Goal: Navigation & Orientation: Find specific page/section

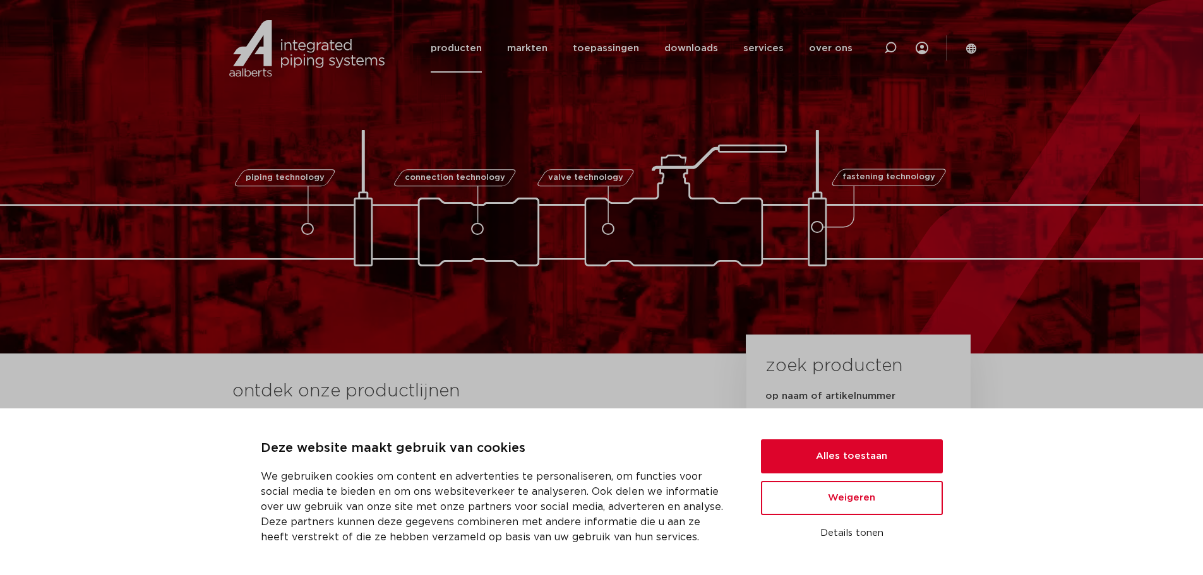
click at [458, 45] on link "producten" at bounding box center [456, 48] width 51 height 49
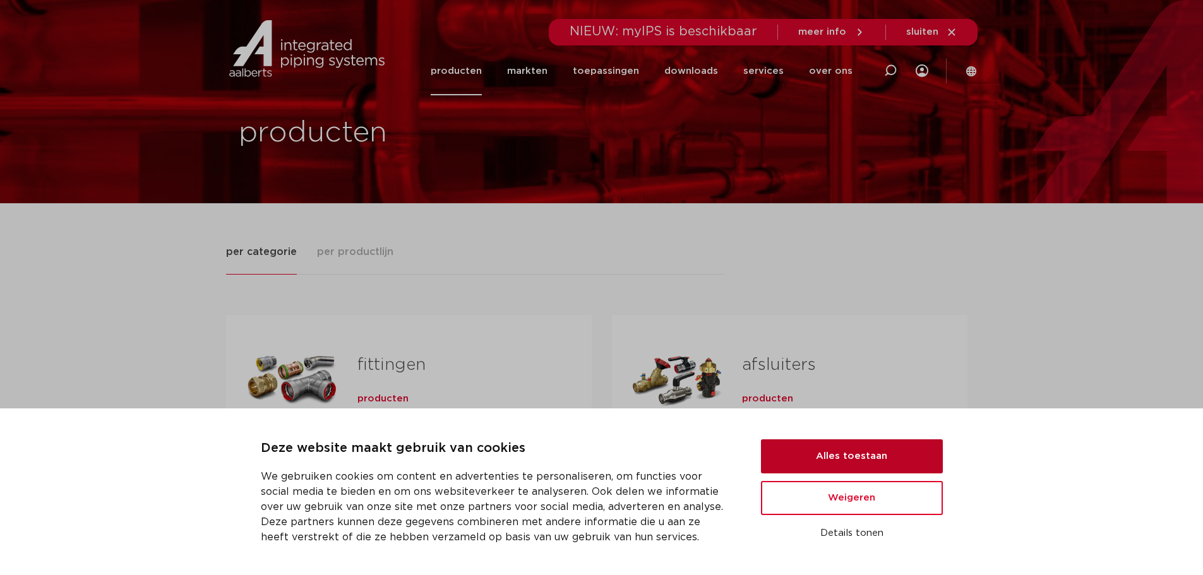
click at [849, 454] on button "Alles toestaan" at bounding box center [852, 457] width 182 height 34
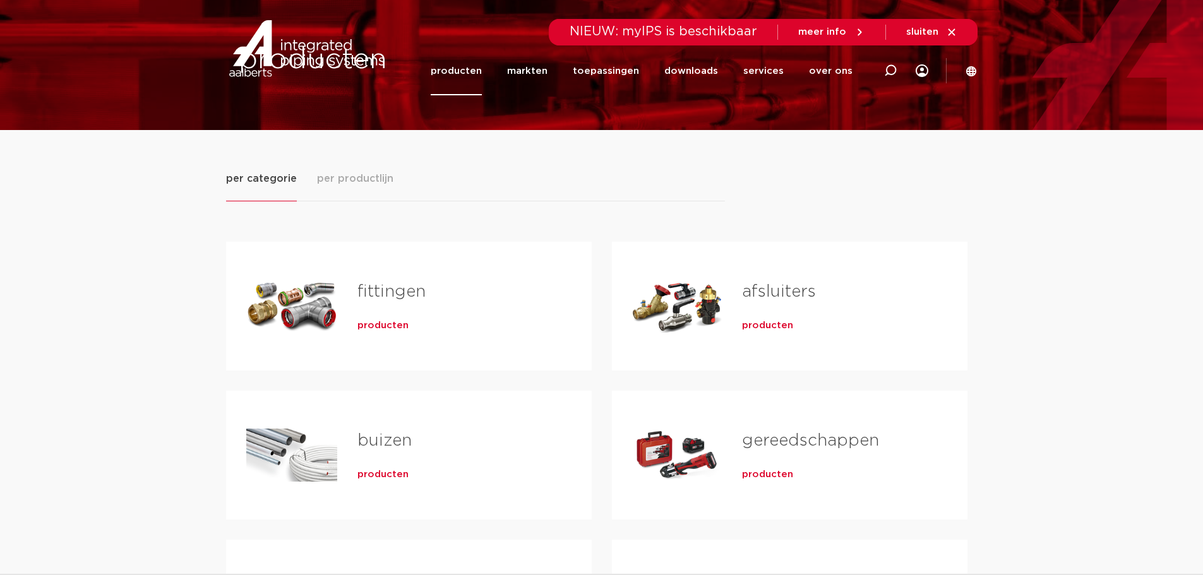
scroll to position [253, 0]
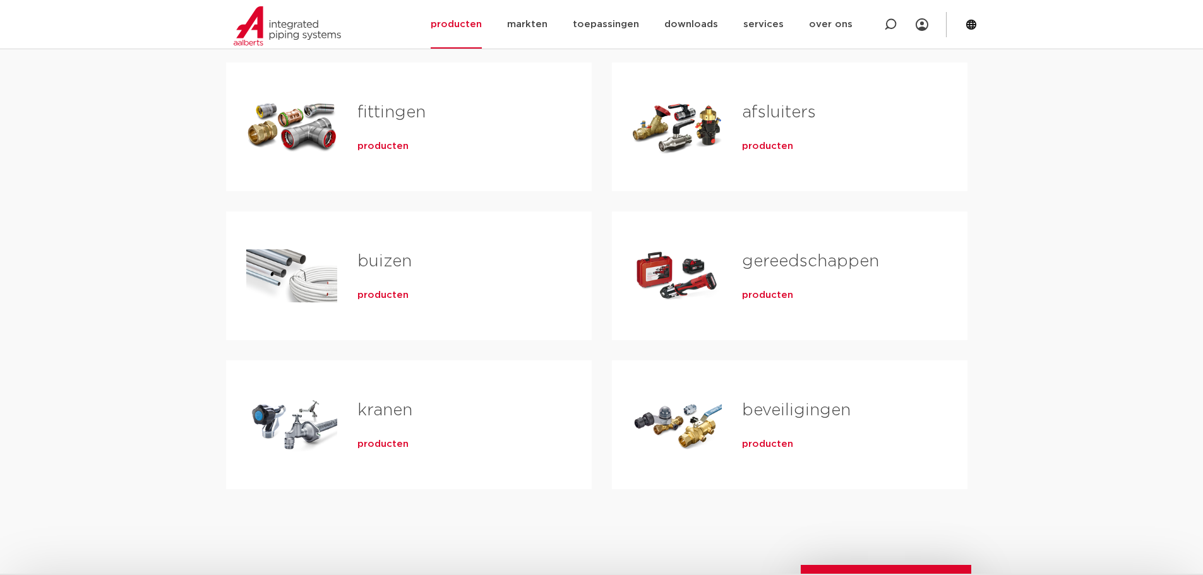
click at [126, 288] on div "per categorie per productlijn [GEOGRAPHIC_DATA] producten buizen producten" at bounding box center [601, 271] width 1203 height 640
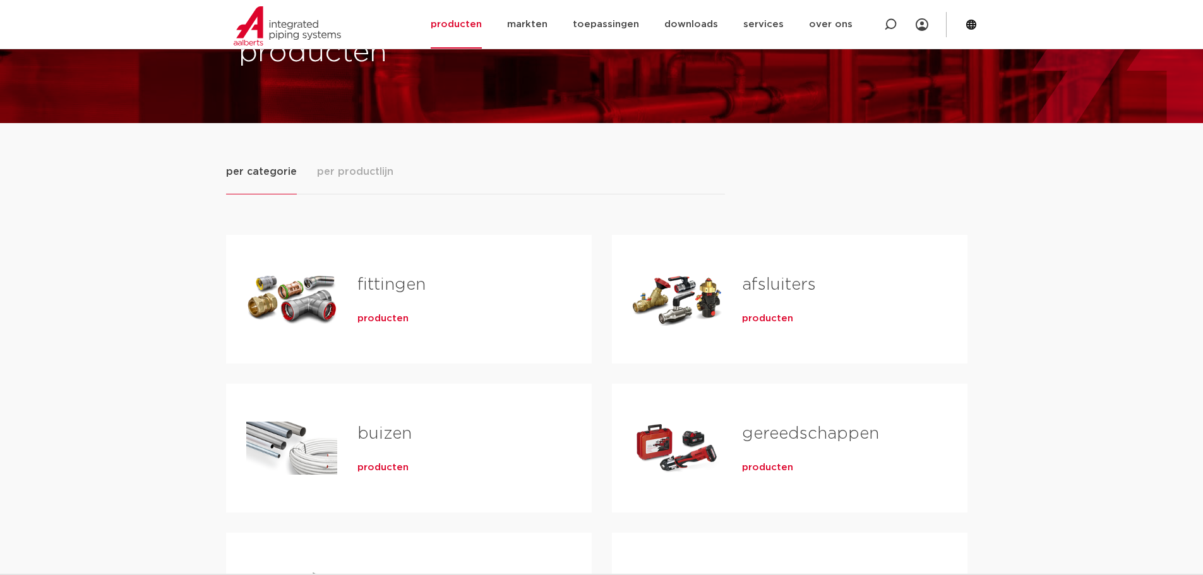
scroll to position [189, 0]
